Goal: Task Accomplishment & Management: Manage account settings

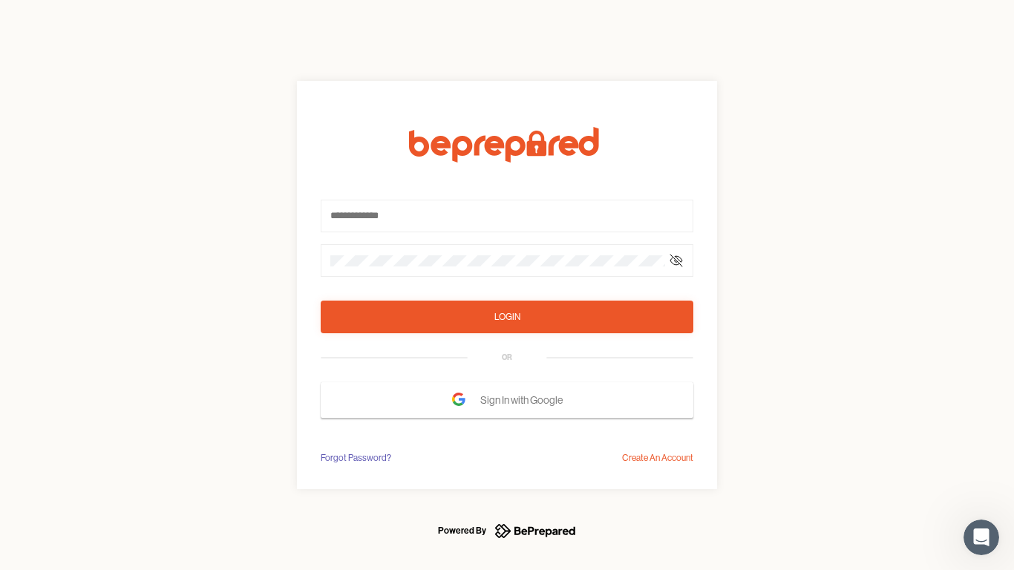
click at [507, 285] on form "Login OR Sign In with Google" at bounding box center [507, 272] width 373 height 291
click at [676, 261] on icon at bounding box center [676, 261] width 12 height 12
click at [507, 317] on div "Login" at bounding box center [507, 317] width 26 height 15
click at [507, 400] on span "Sign In with Google" at bounding box center [525, 400] width 90 height 27
click at [355, 458] on div "Forgot Password?" at bounding box center [356, 458] width 71 height 15
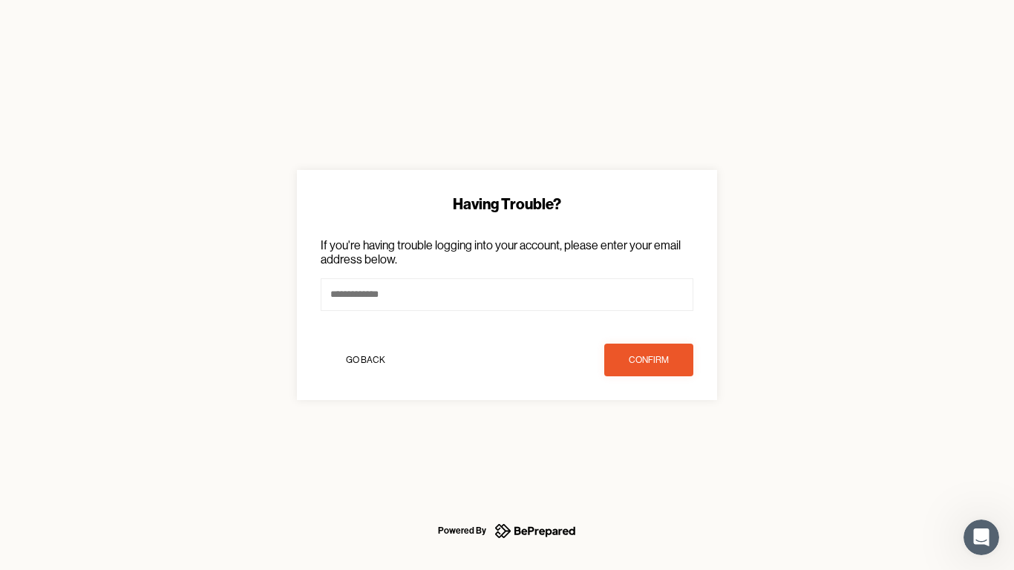
click at [658, 458] on div "Having Trouble? If you're having trouble logging into your account, please ente…" at bounding box center [507, 285] width 1014 height 570
click at [981, 537] on icon "Open Intercom Messenger" at bounding box center [981, 538] width 24 height 24
